Goal: Book appointment/travel/reservation

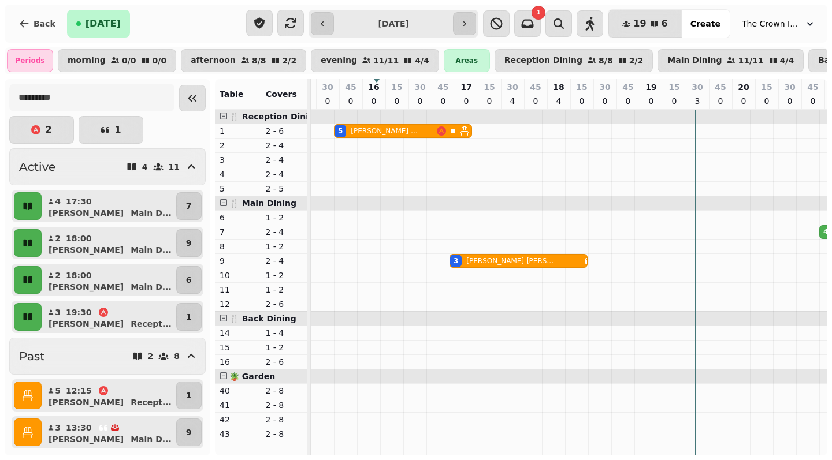
scroll to position [0, 318]
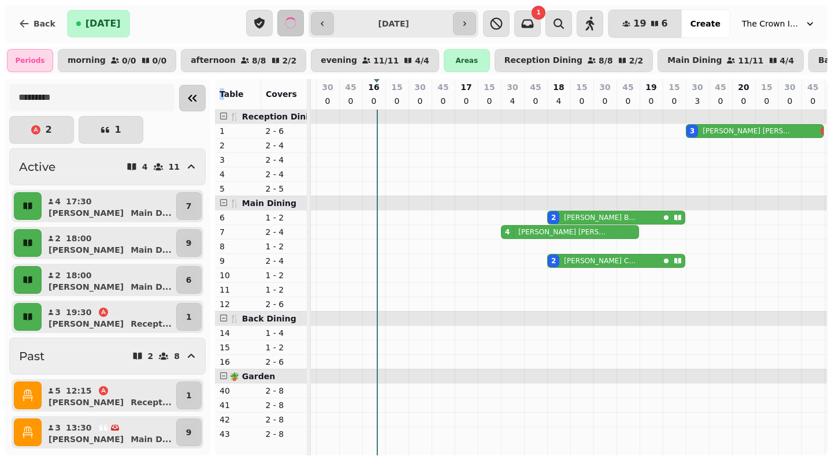
drag, startPoint x: 213, startPoint y: 96, endPoint x: 195, endPoint y: 96, distance: 17.9
click at [195, 96] on div "2 1 Active 4 11 4 17:30 sophie Main D ... 7 2 18:00 [PERSON_NAME] Main D ... 9 …" at bounding box center [416, 267] width 823 height 377
click at [185, 100] on icon "Collapse sidebar" at bounding box center [192, 98] width 14 height 14
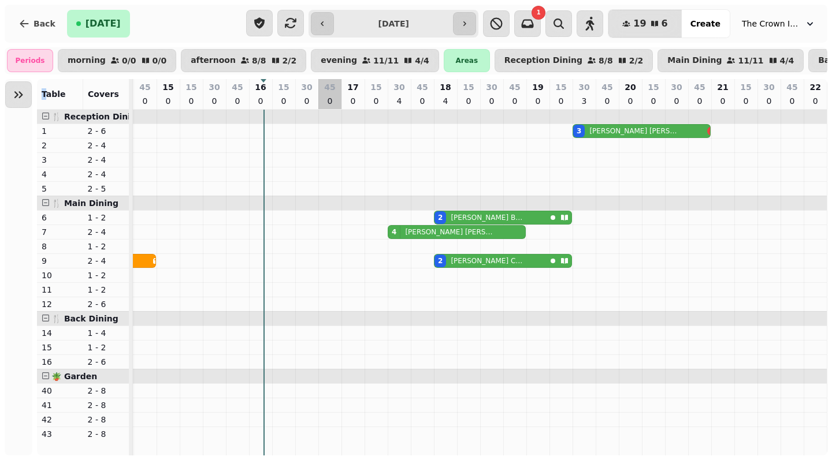
scroll to position [0, 254]
click at [476, 25] on button "button" at bounding box center [464, 23] width 23 height 23
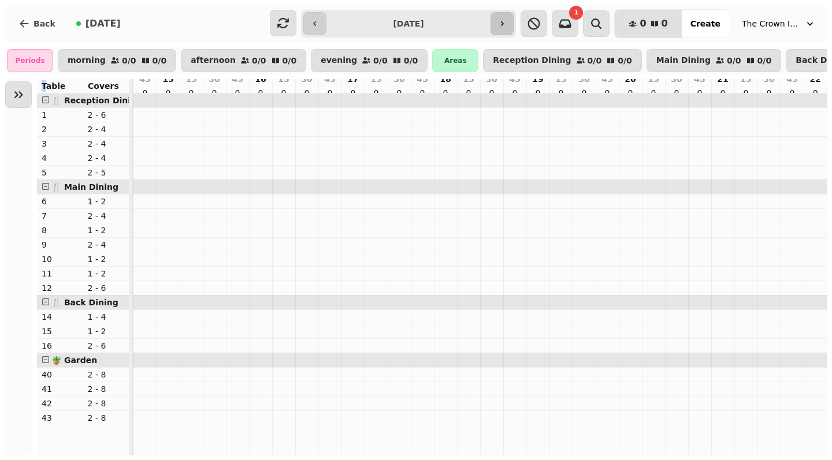
click at [507, 21] on icon "button" at bounding box center [501, 23] width 9 height 9
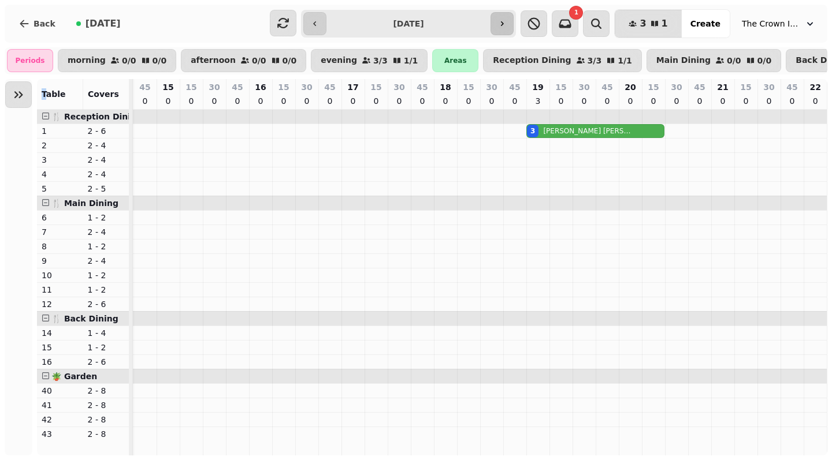
click at [507, 21] on icon "button" at bounding box center [501, 23] width 9 height 9
click at [508, 31] on button "button" at bounding box center [502, 23] width 23 height 23
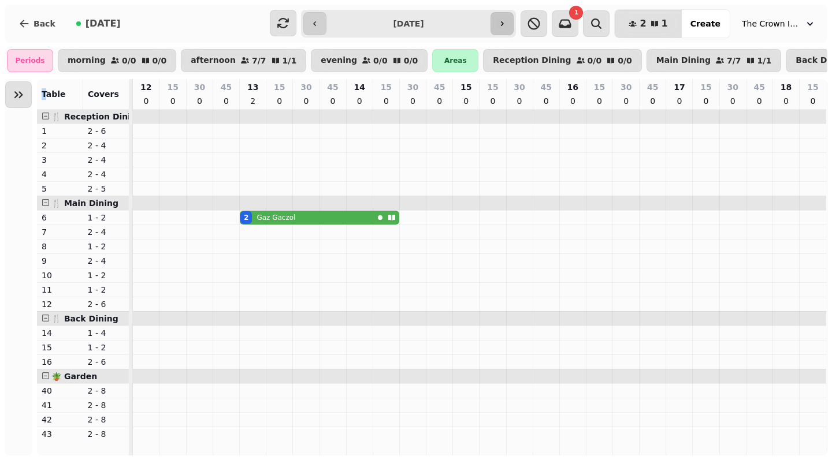
scroll to position [0, 0]
click at [507, 24] on icon "button" at bounding box center [501, 23] width 9 height 9
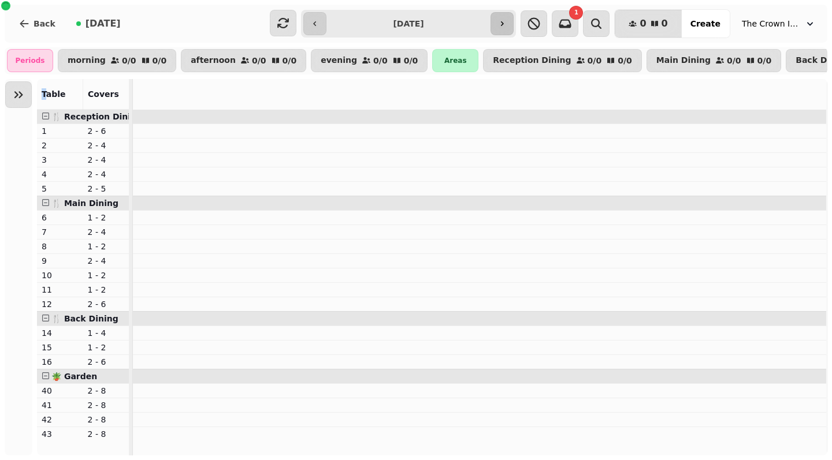
click at [504, 24] on icon "button" at bounding box center [502, 23] width 3 height 5
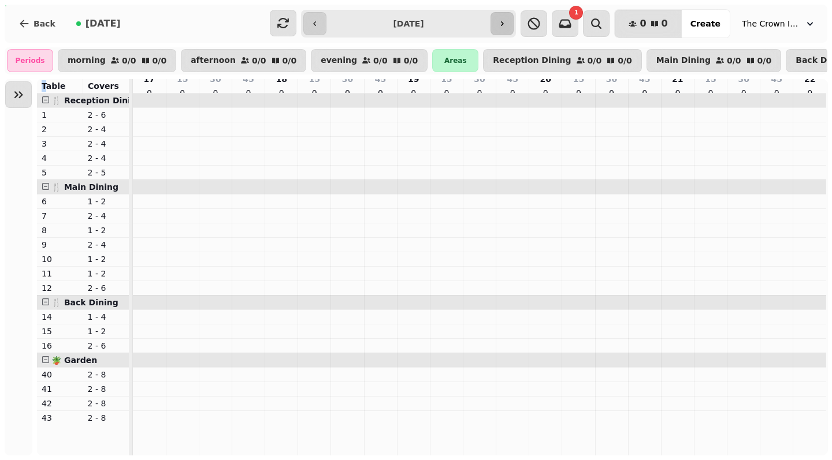
click at [504, 24] on icon "button" at bounding box center [502, 23] width 3 height 5
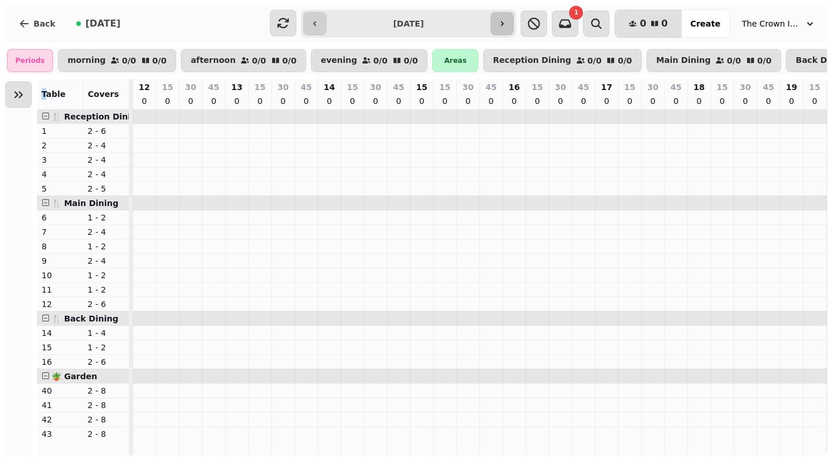
scroll to position [0, 254]
click at [504, 24] on icon "button" at bounding box center [502, 23] width 3 height 5
type input "**********"
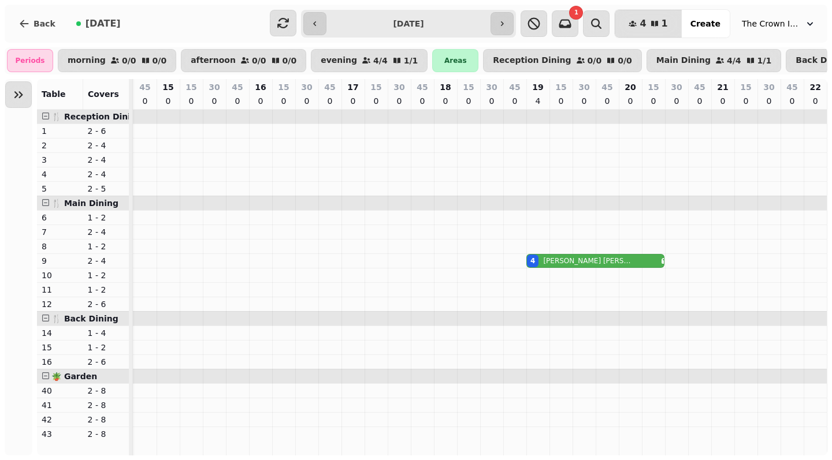
click at [581, 261] on p "[PERSON_NAME]" at bounding box center [587, 261] width 89 height 9
select select "**********"
select select "*"
select select "****"
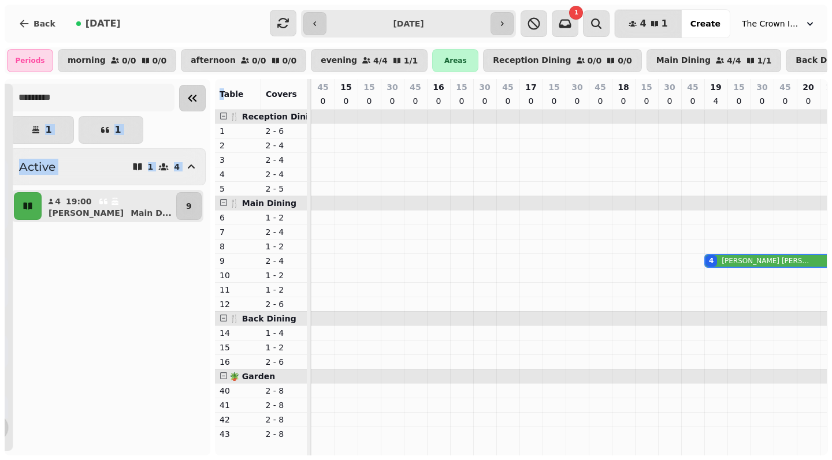
scroll to position [0, 255]
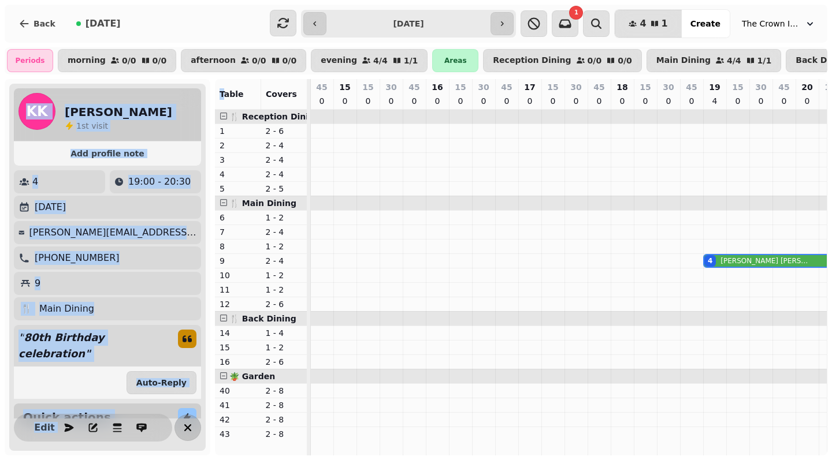
click at [184, 425] on icon "button" at bounding box center [187, 428] width 7 height 7
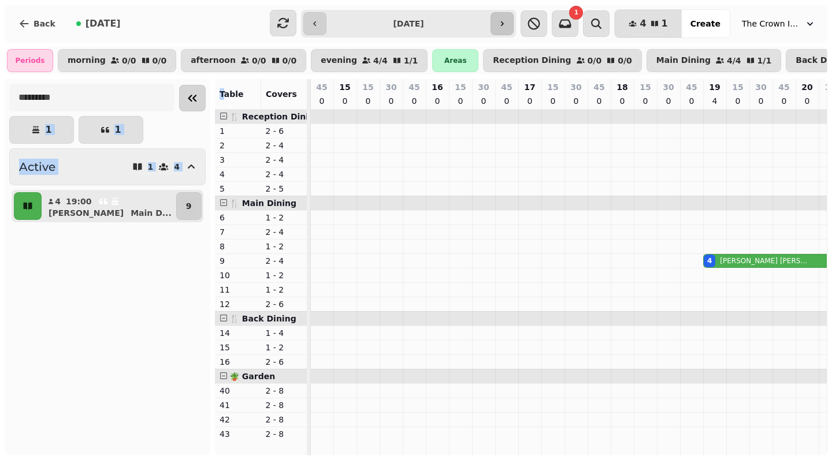
click at [514, 24] on button "button" at bounding box center [502, 23] width 23 height 23
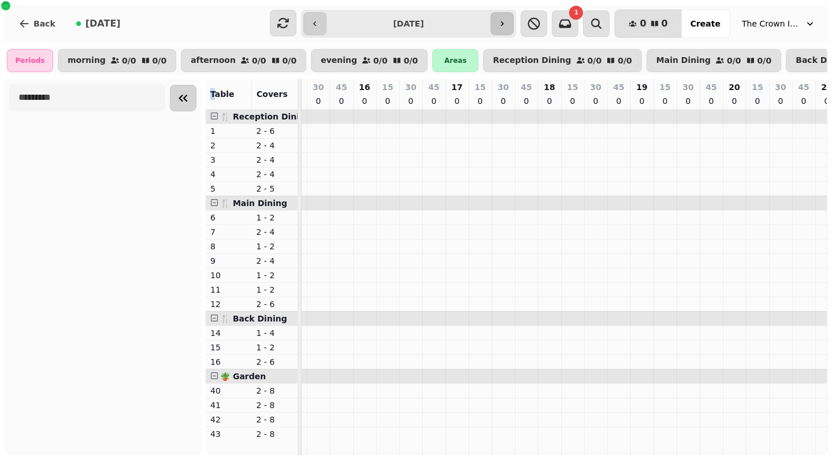
click at [514, 24] on button "button" at bounding box center [502, 23] width 23 height 23
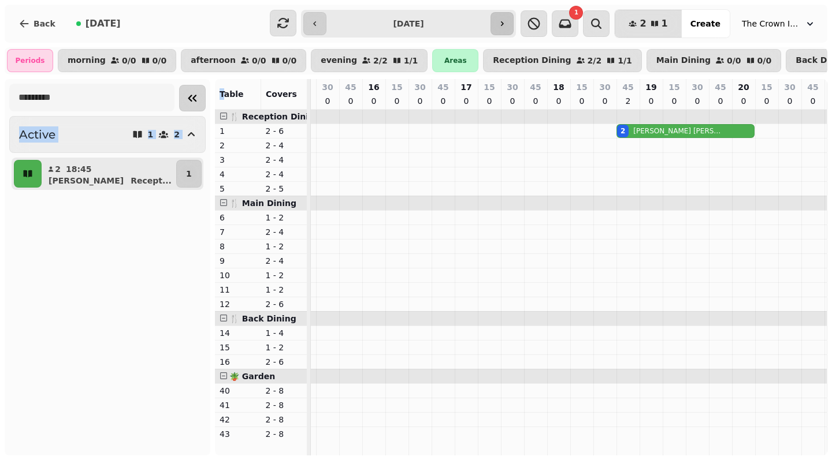
click at [507, 24] on icon "button" at bounding box center [501, 23] width 9 height 9
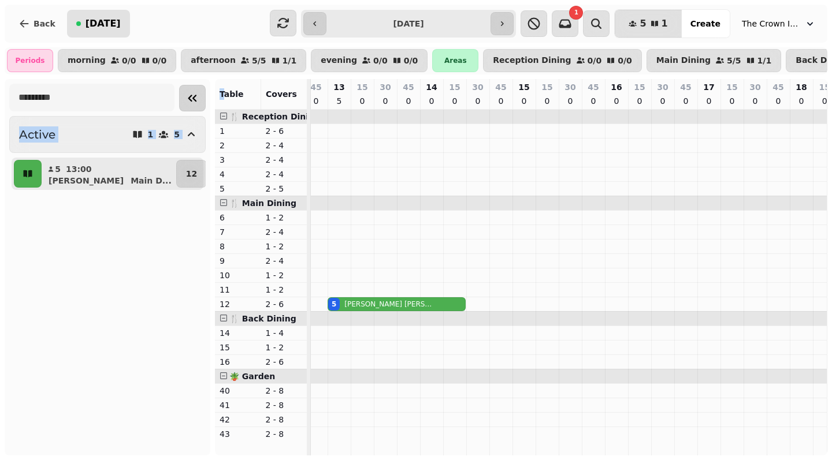
click at [98, 22] on span "[DATE]" at bounding box center [103, 23] width 35 height 9
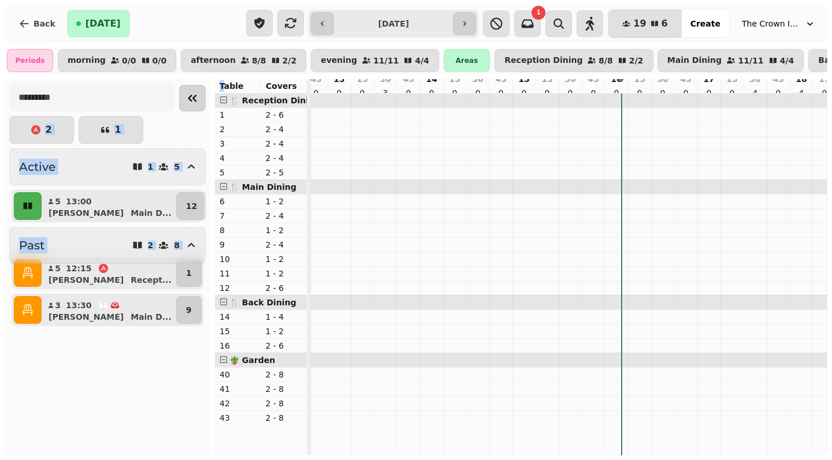
type input "**********"
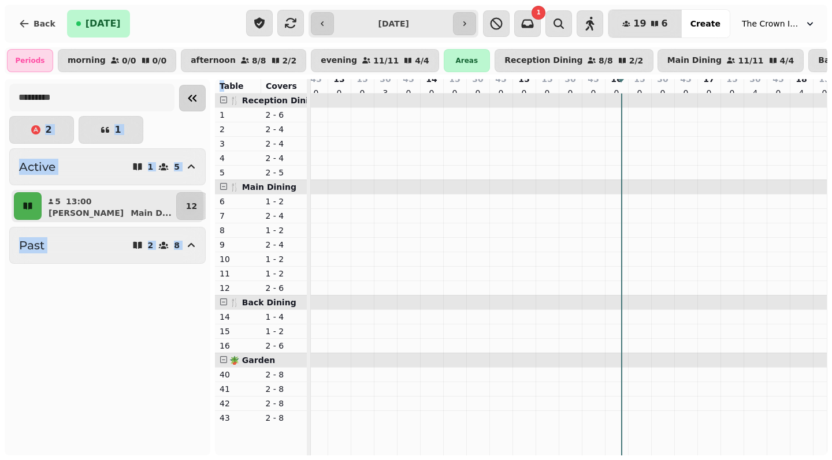
scroll to position [0, 318]
